Goal: Transaction & Acquisition: Obtain resource

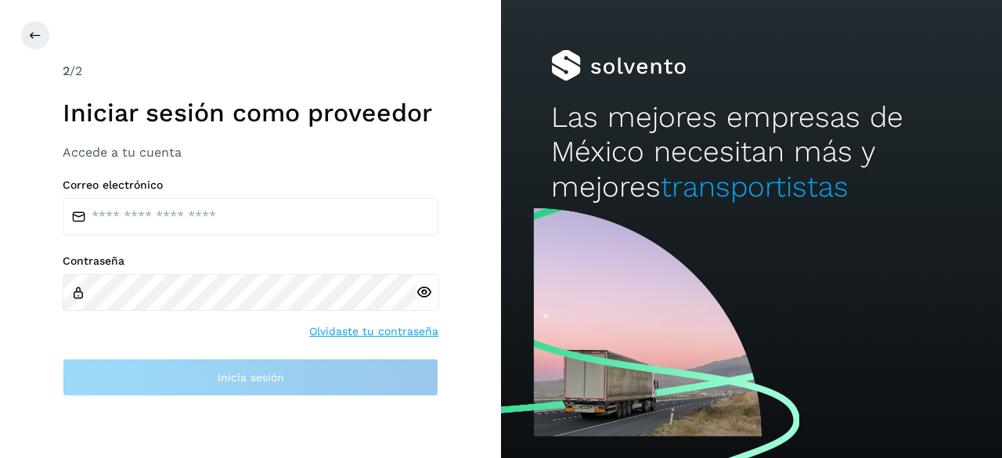
click at [52, 197] on div "2 /2 Iniciar sesión como proveedor Accede a tu cuenta Correo electrónico Contra…" at bounding box center [250, 229] width 501 height 458
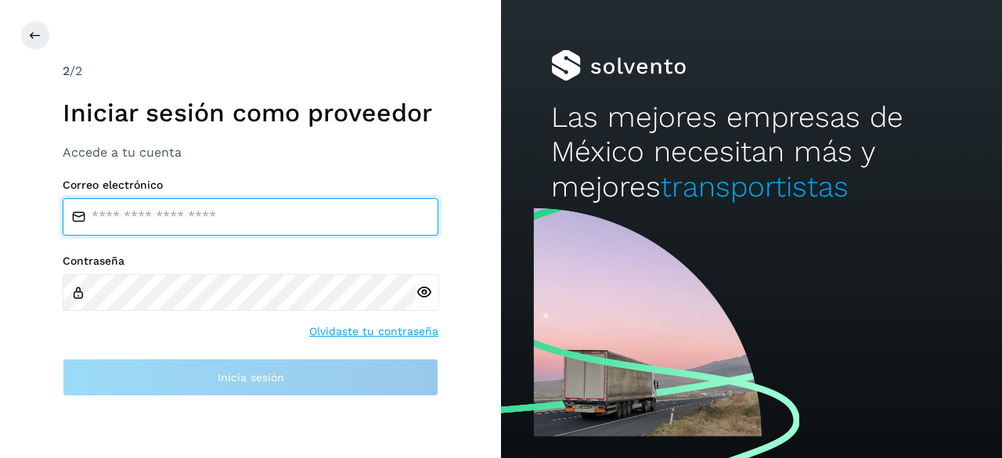
click at [188, 210] on input "email" at bounding box center [251, 217] width 376 height 38
type input "**********"
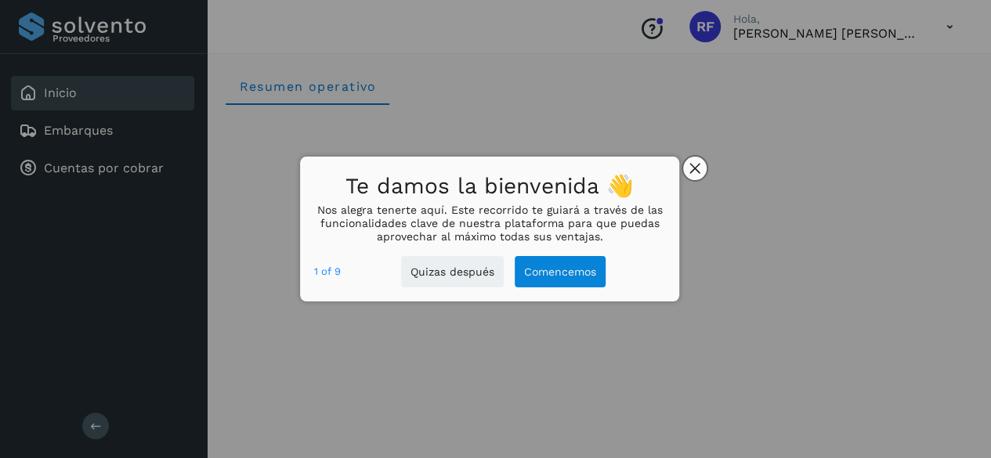
click at [691, 174] on button "close," at bounding box center [694, 168] width 23 height 23
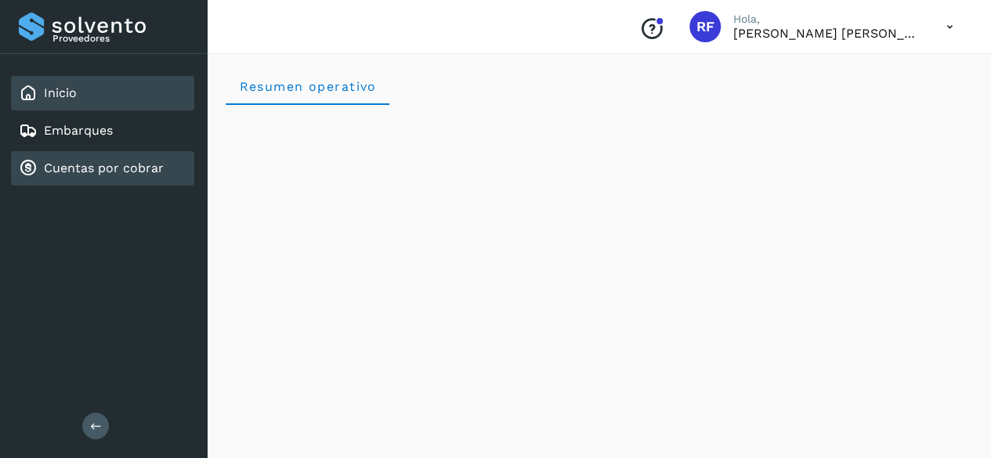
click at [78, 170] on link "Cuentas por cobrar" at bounding box center [104, 168] width 120 height 15
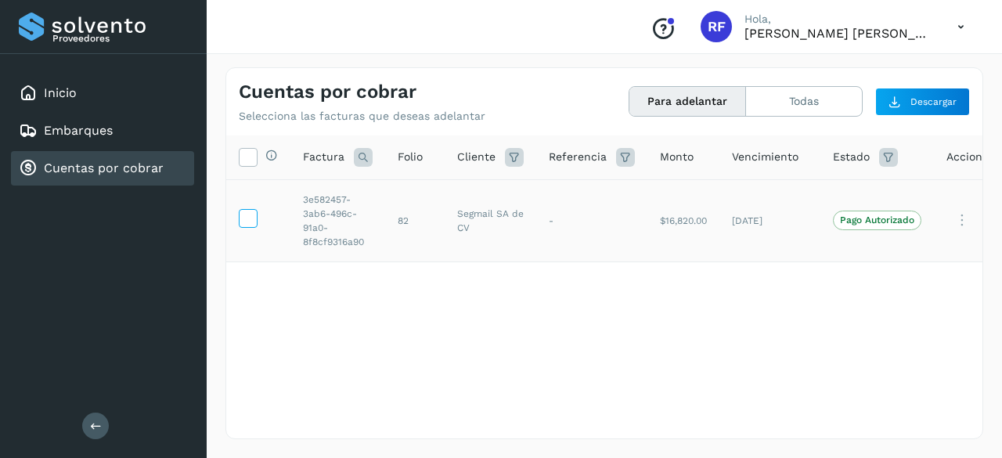
click at [244, 215] on icon at bounding box center [248, 217] width 16 height 16
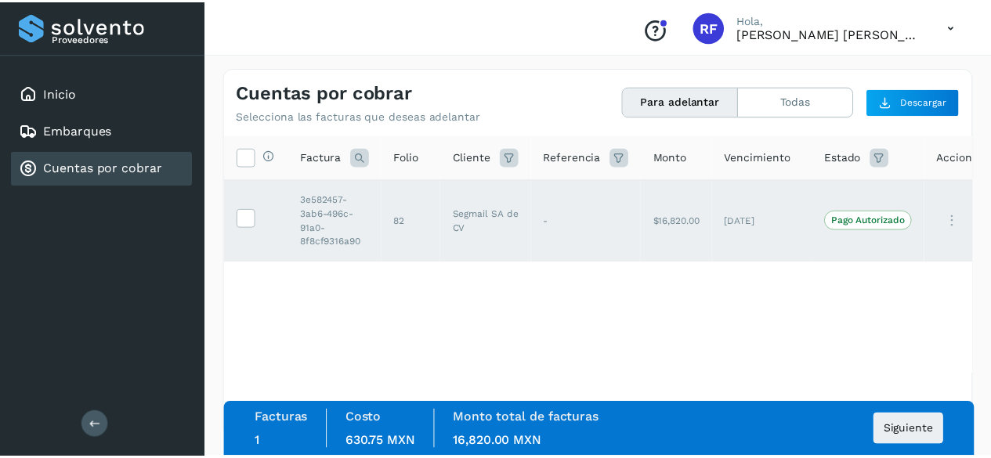
scroll to position [0, 31]
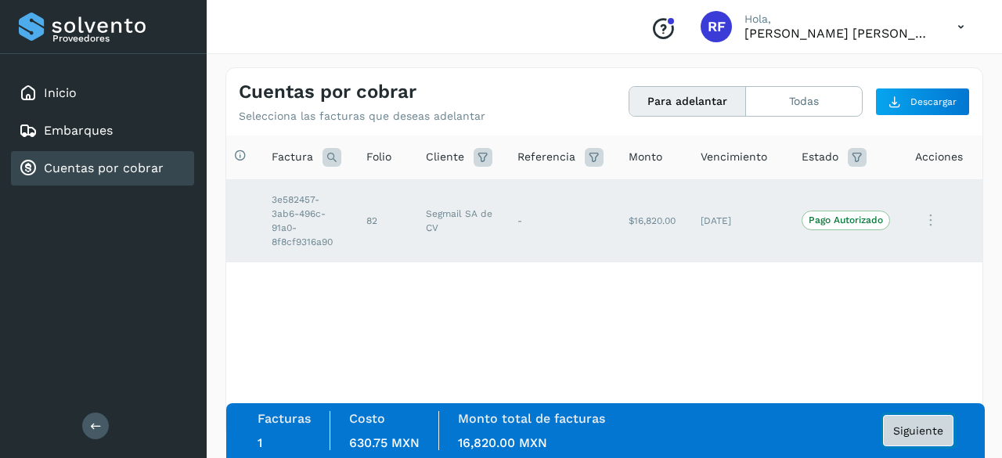
click at [917, 428] on span "Siguiente" at bounding box center [919, 430] width 50 height 11
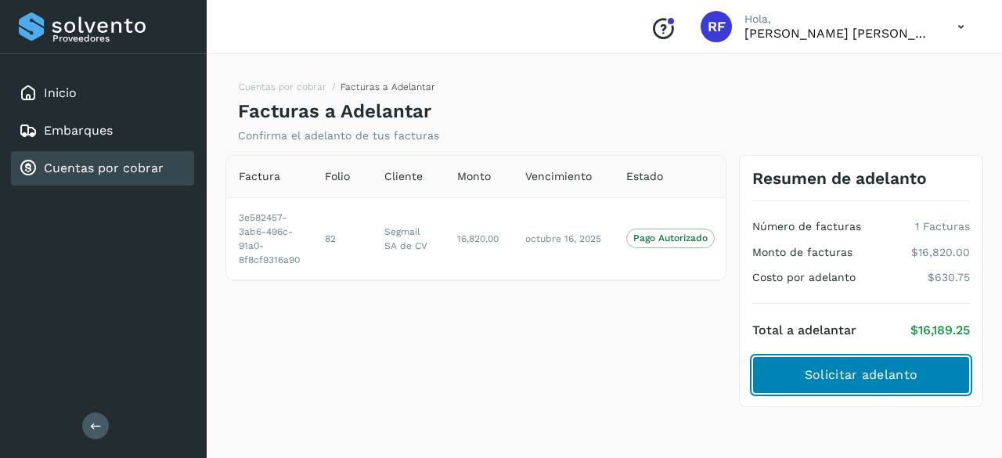
click at [826, 371] on span "Solicitar adelanto" at bounding box center [861, 374] width 113 height 17
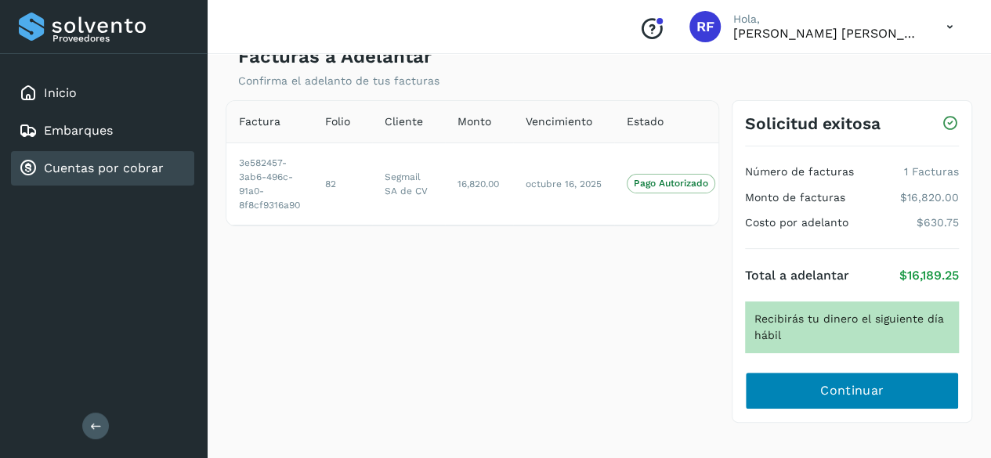
scroll to position [56, 0]
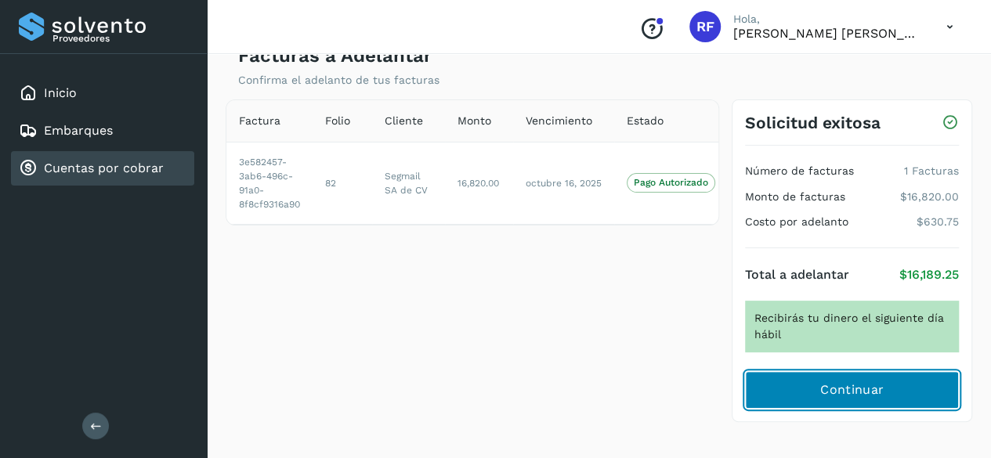
click at [827, 391] on span "Continuar" at bounding box center [851, 389] width 63 height 17
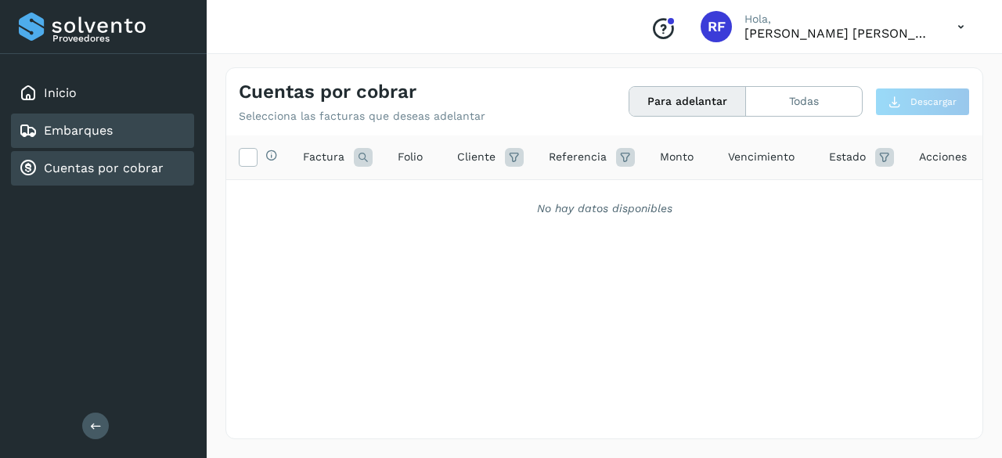
click at [88, 123] on link "Embarques" at bounding box center [78, 130] width 69 height 15
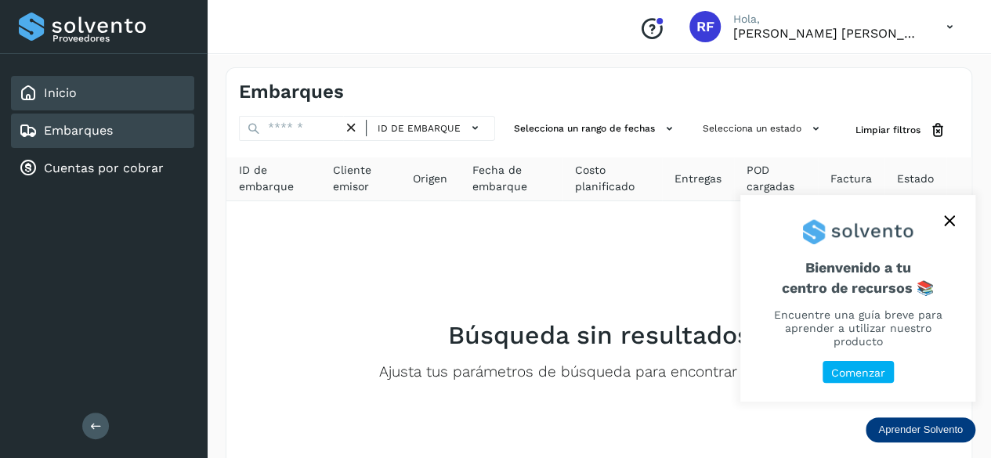
click at [88, 96] on div "Inicio" at bounding box center [102, 93] width 183 height 34
